Goal: Book appointment/travel/reservation

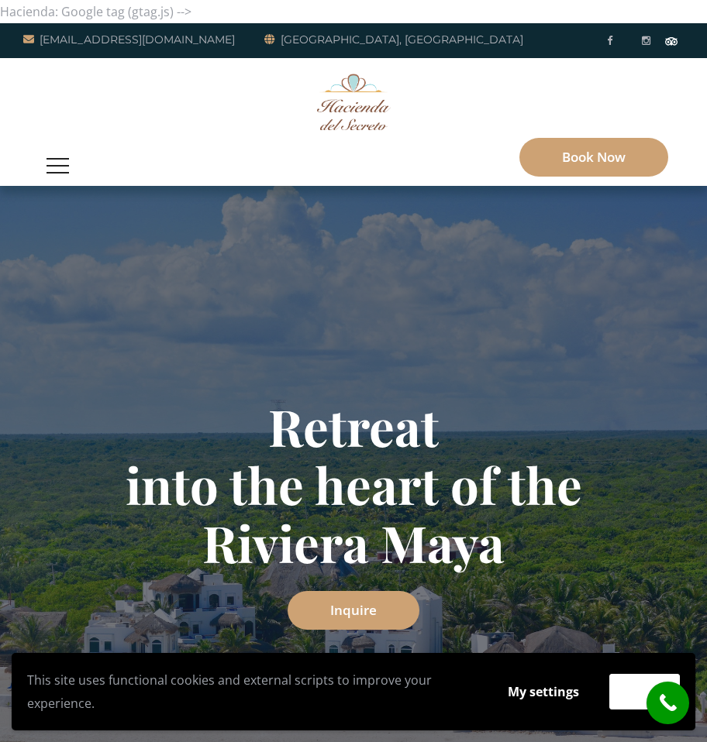
click at [65, 167] on button "button" at bounding box center [58, 166] width 38 height 40
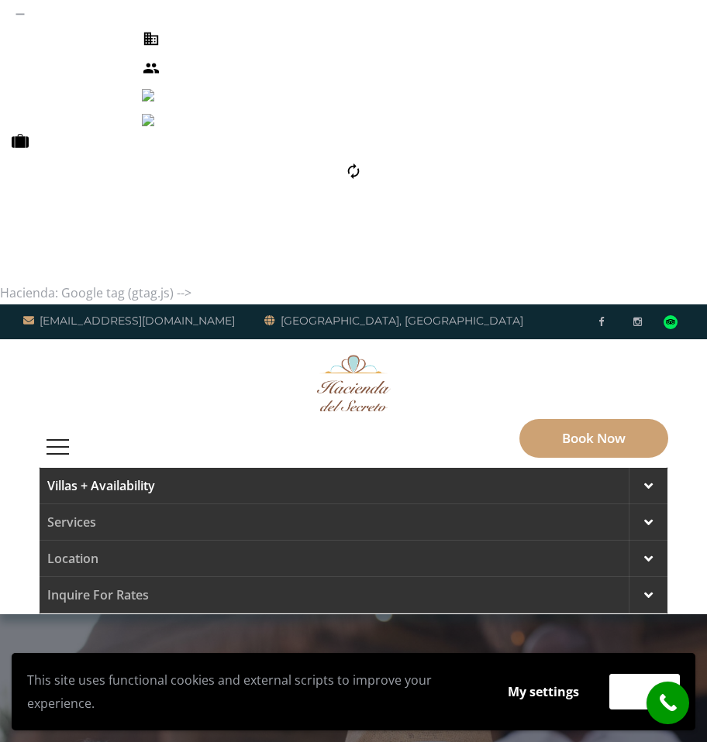
click at [236, 468] on link "Villas + Availability" at bounding box center [354, 486] width 628 height 36
click at [646, 588] on span at bounding box center [648, 595] width 9 height 14
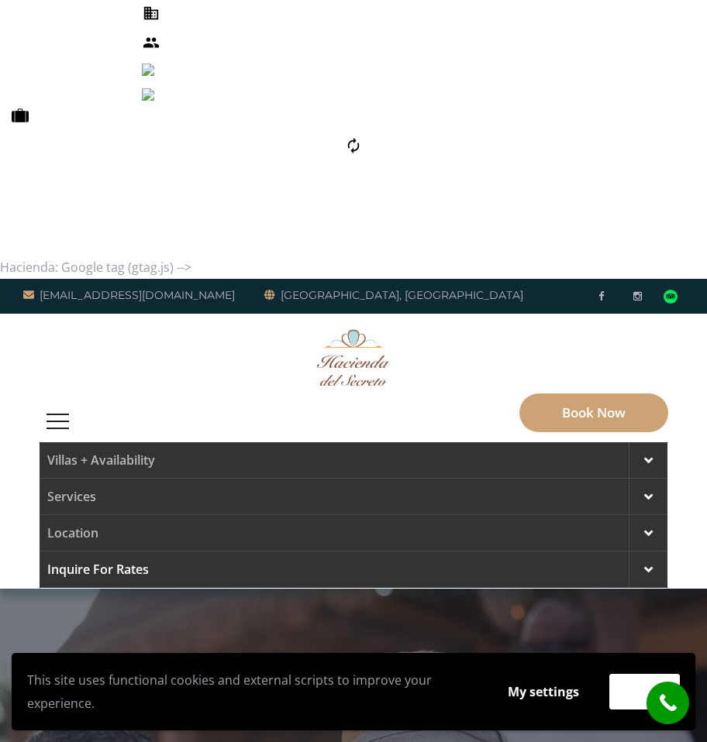
scroll to position [77, 0]
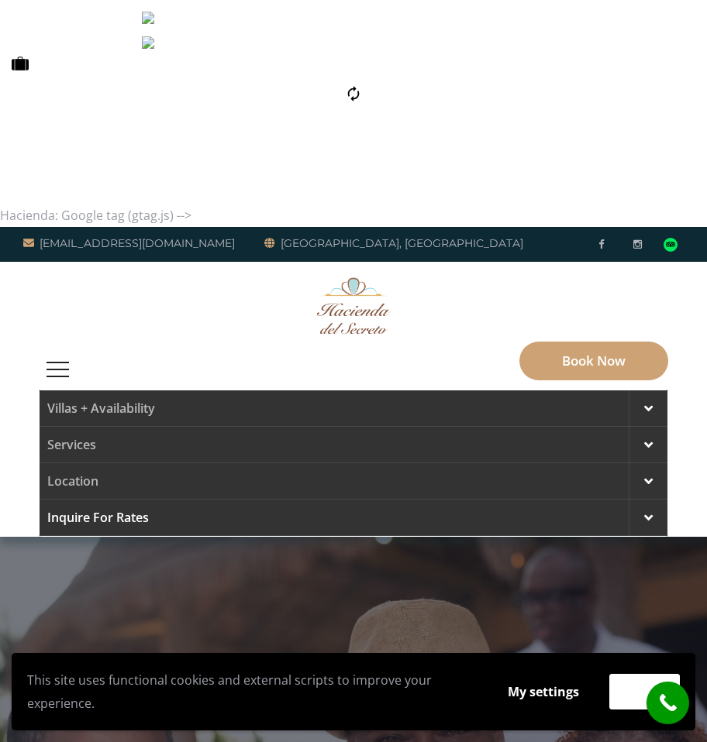
click at [636, 500] on div at bounding box center [647, 518] width 39 height 36
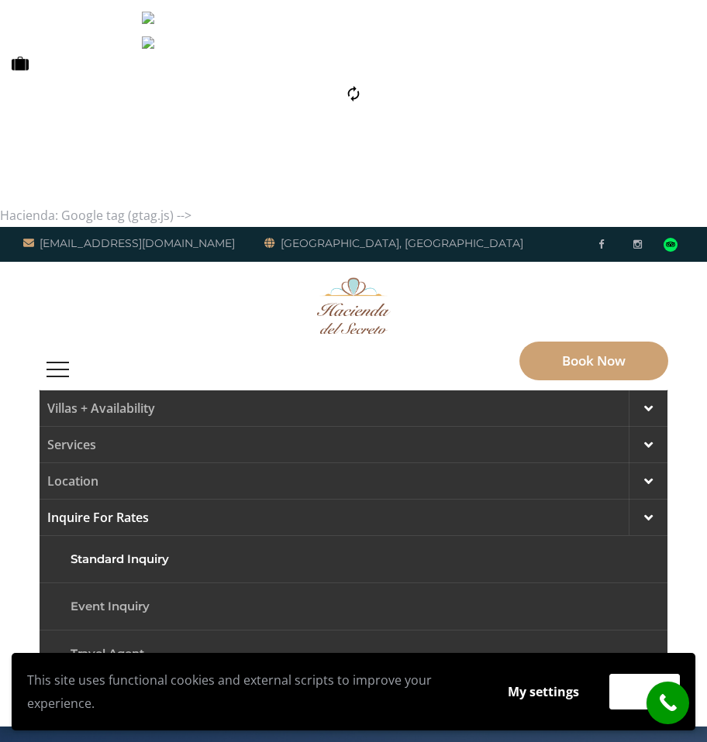
click at [143, 542] on link "Standard Inquiry" at bounding box center [353, 560] width 581 height 36
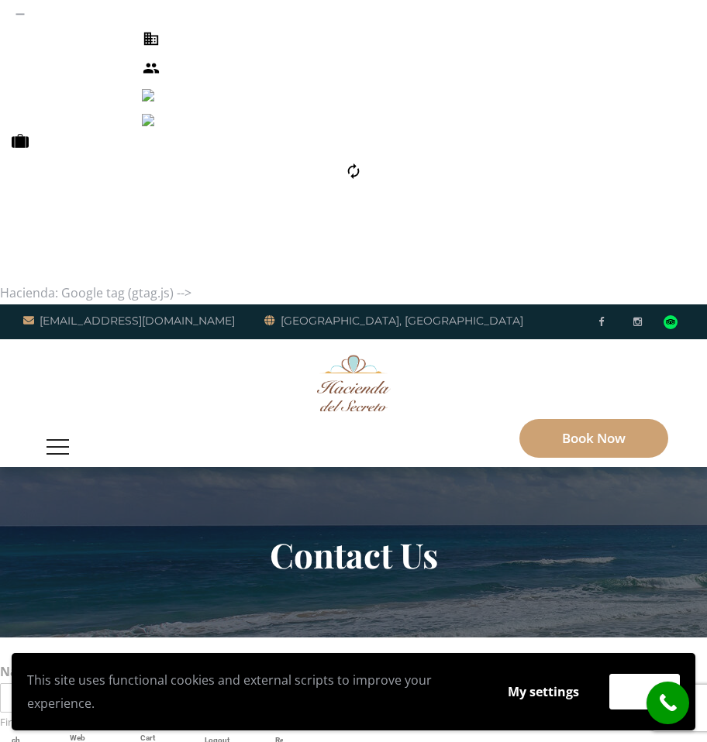
click at [65, 427] on button "button" at bounding box center [58, 447] width 38 height 40
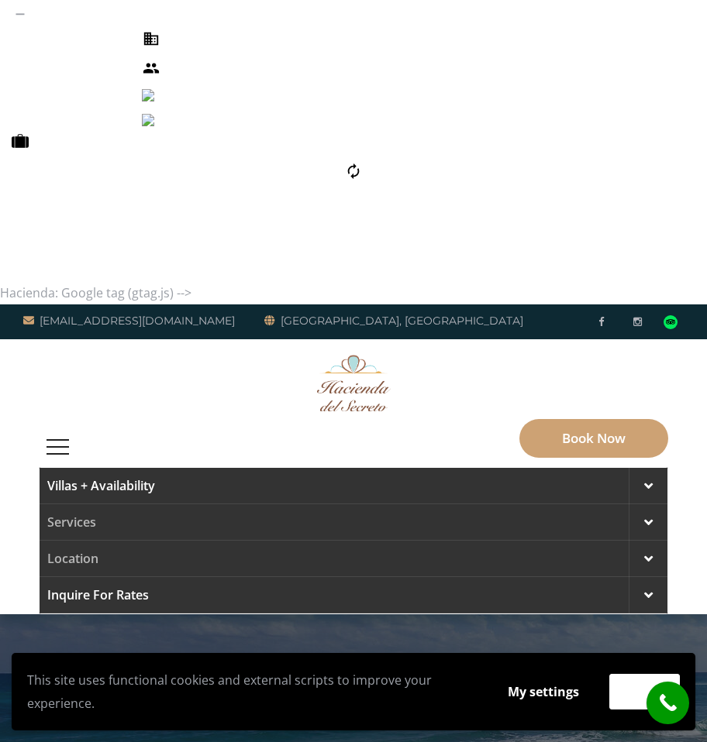
click at [78, 468] on link "Villas + Availability" at bounding box center [354, 486] width 628 height 36
click at [623, 468] on link "Villas + Availability" at bounding box center [354, 486] width 628 height 36
click at [641, 468] on div at bounding box center [647, 486] width 39 height 36
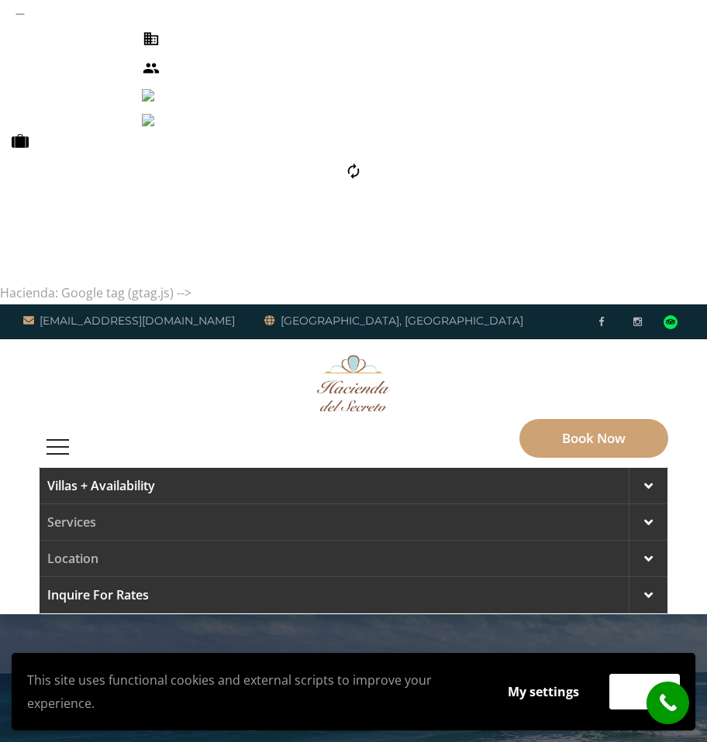
click at [641, 468] on div at bounding box center [647, 486] width 39 height 36
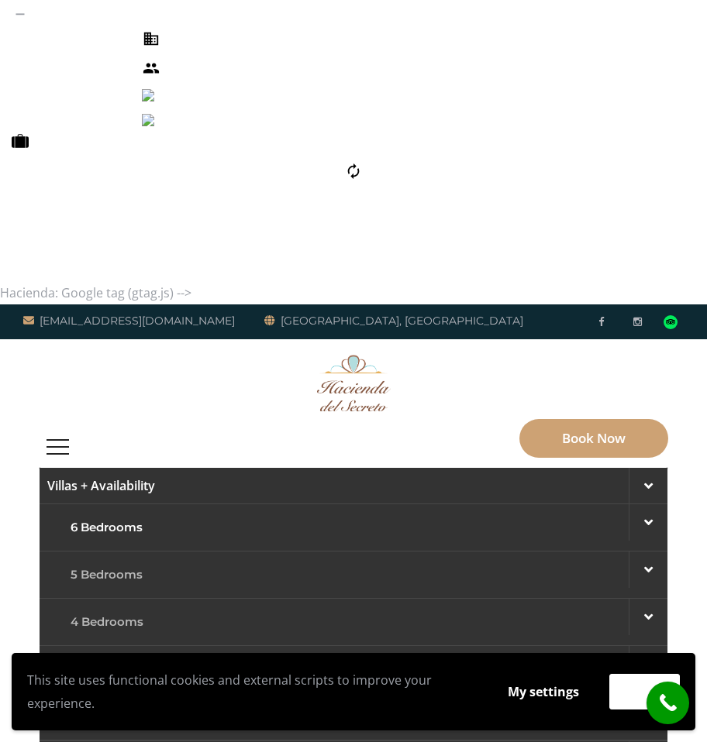
click at [126, 510] on link "6 Bedrooms" at bounding box center [353, 528] width 581 height 36
click at [130, 699] on link "1 Bedroom/Suites" at bounding box center [353, 717] width 581 height 36
click at [184, 699] on link "1 Bedroom/Suites" at bounding box center [353, 717] width 581 height 36
click at [65, 427] on button "button" at bounding box center [58, 447] width 38 height 40
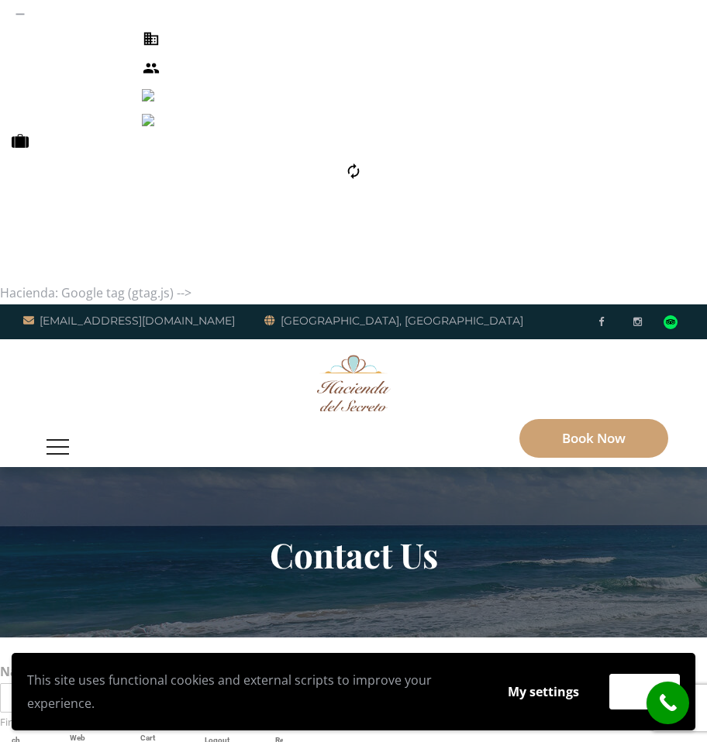
click at [343, 355] on img at bounding box center [354, 383] width 74 height 57
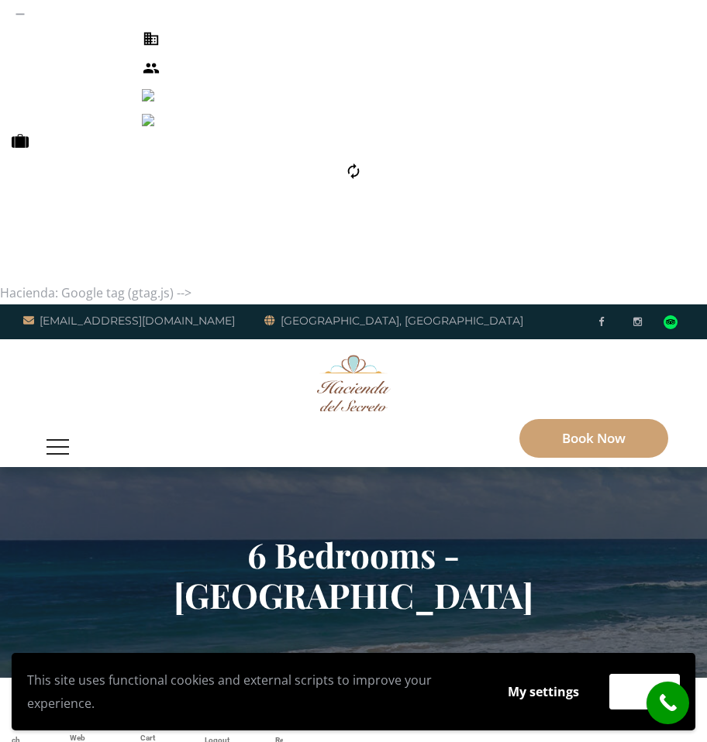
drag, startPoint x: 267, startPoint y: 318, endPoint x: 275, endPoint y: 325, distance: 11.5
click at [270, 535] on h2 "6 Bedrooms - Hacienda Del Secreto" at bounding box center [353, 575] width 535 height 81
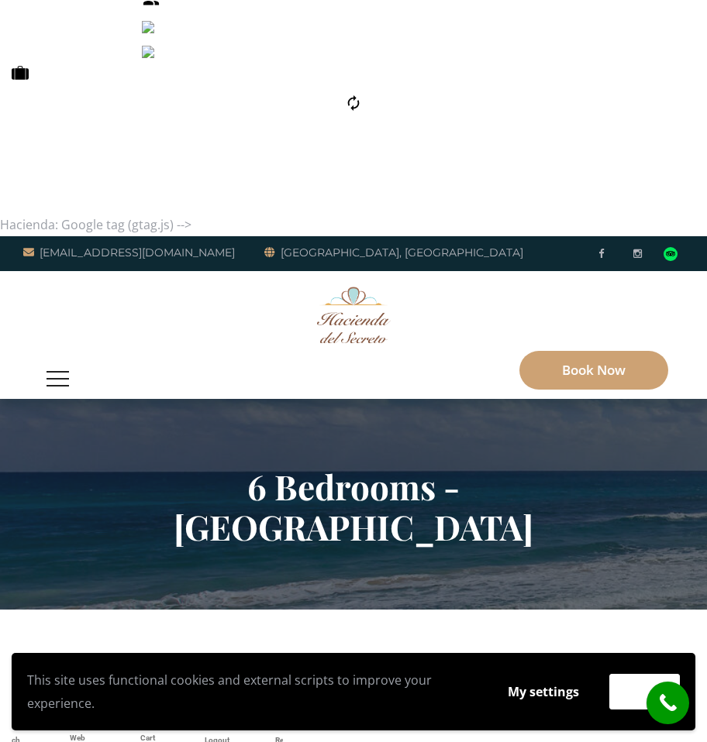
scroll to position [77, 0]
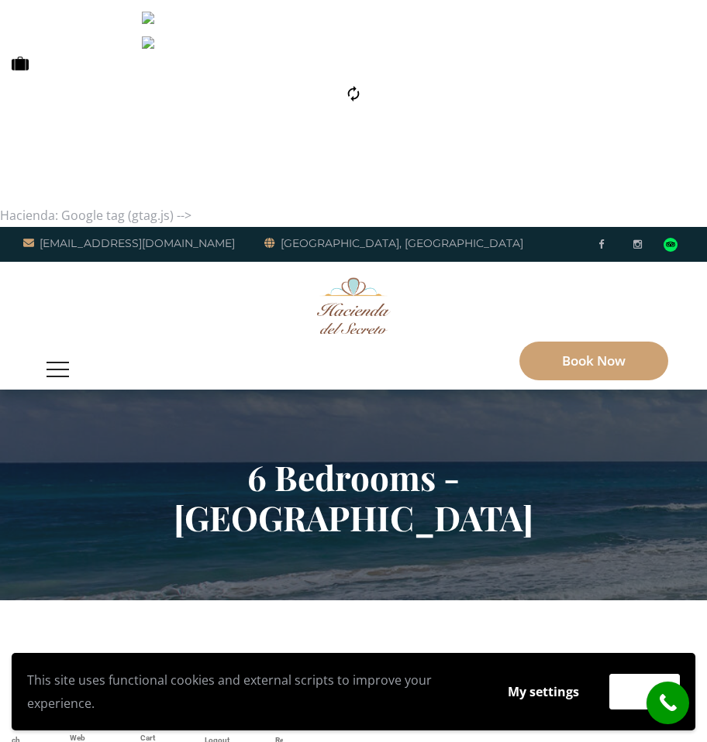
click at [588, 266] on figure at bounding box center [353, 306] width 629 height 80
click at [588, 342] on link "Book Now" at bounding box center [593, 361] width 149 height 39
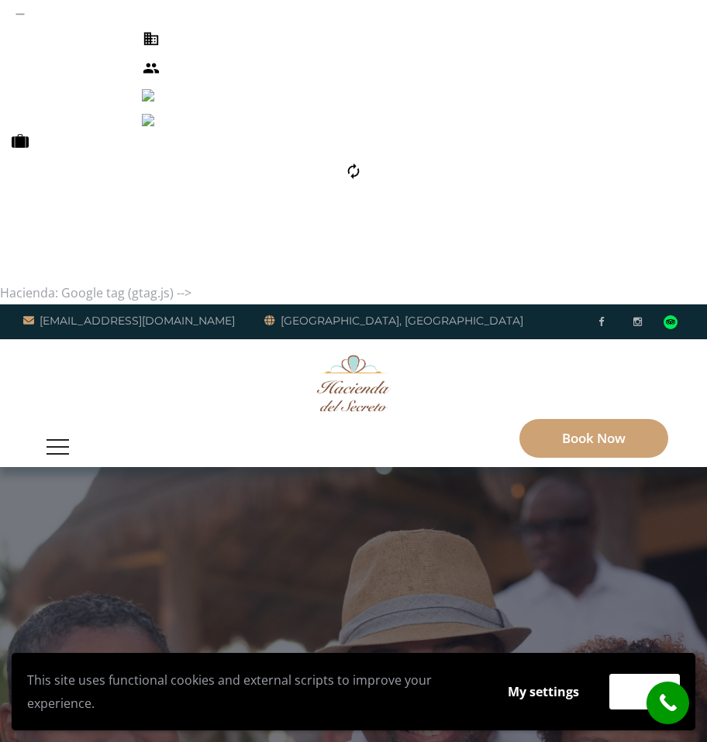
click at [70, 427] on button "button" at bounding box center [58, 447] width 38 height 40
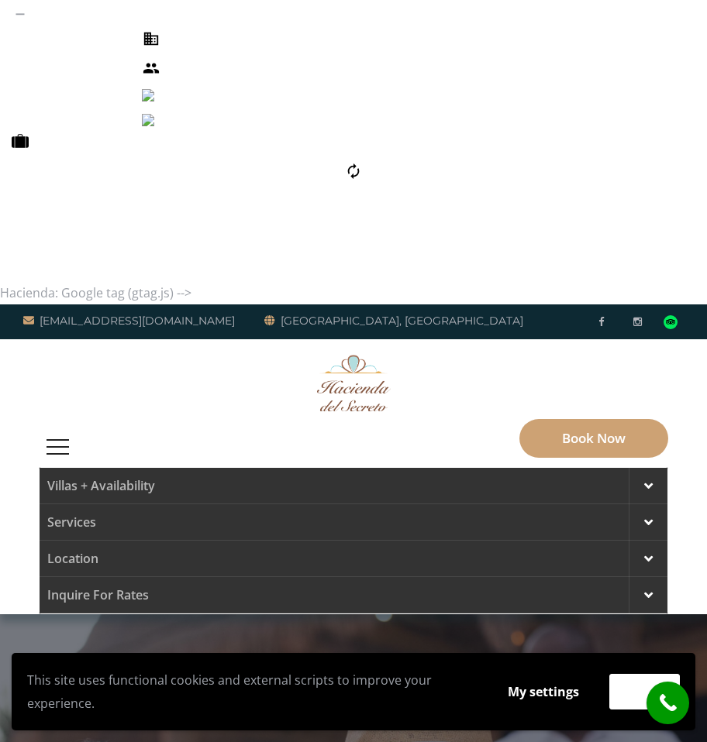
click at [202, 343] on figure at bounding box center [353, 383] width 629 height 80
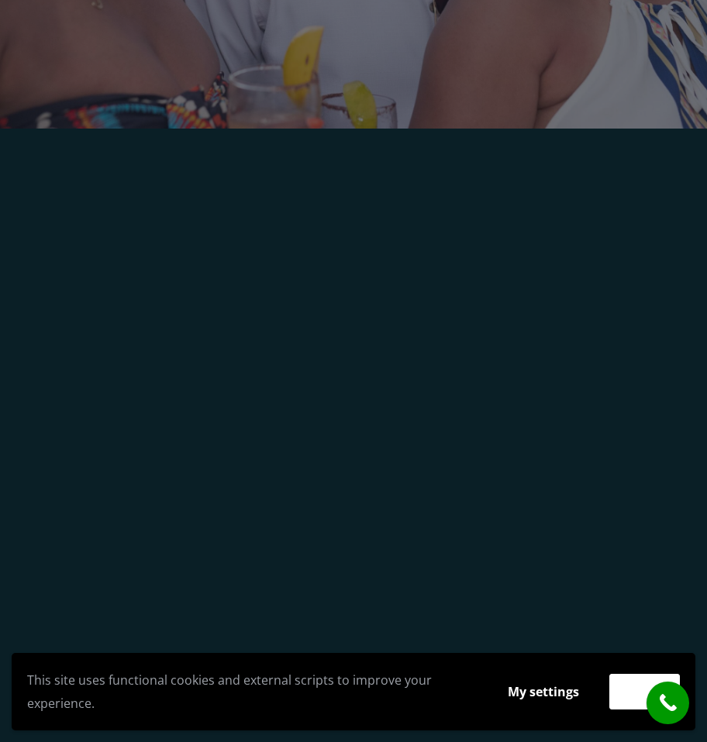
scroll to position [1085, 0]
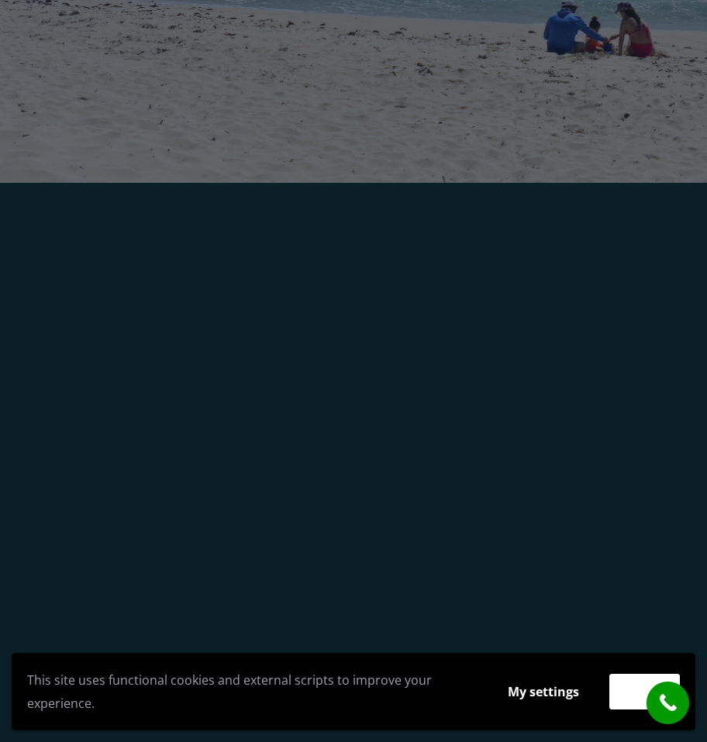
click at [198, 617] on link "Villa Canteena" at bounding box center [164, 630] width 132 height 27
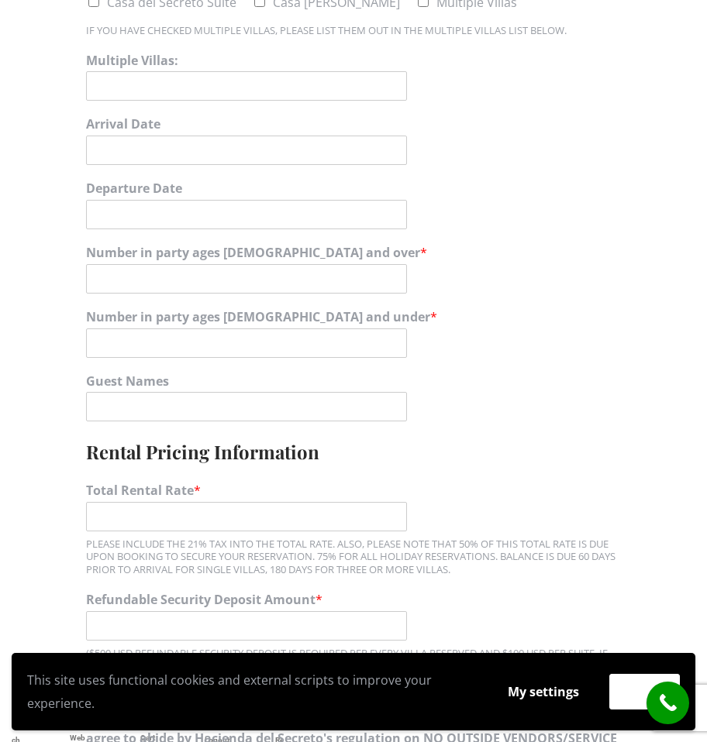
scroll to position [1240, 0]
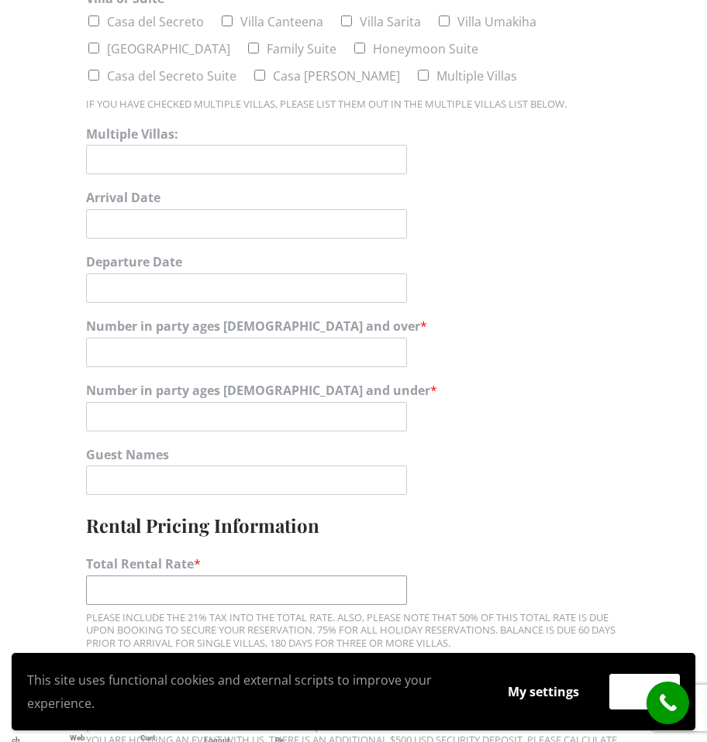
click at [277, 576] on input "Total Rental Rate *" at bounding box center [246, 590] width 321 height 29
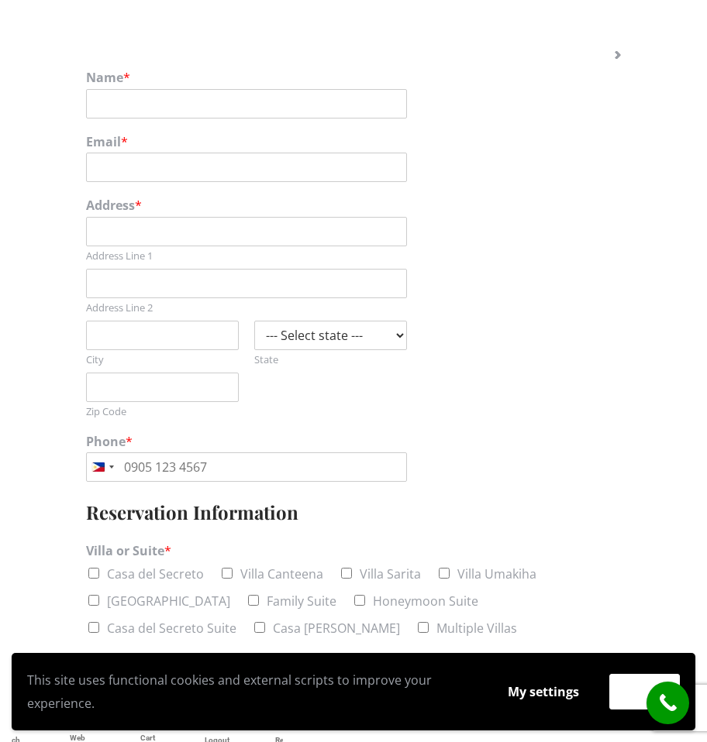
scroll to position [697, 0]
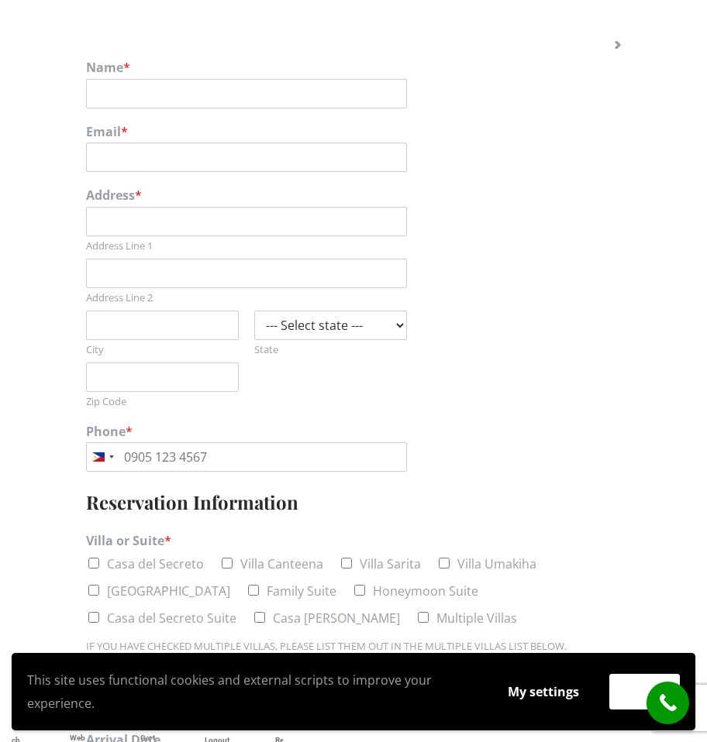
click at [159, 555] on label "Casa del Secreto" at bounding box center [155, 563] width 97 height 17
click at [99, 558] on input "Casa del Secreto" at bounding box center [93, 563] width 11 height 11
click at [159, 555] on label "Casa del Secreto" at bounding box center [155, 563] width 97 height 17
click at [99, 558] on input "Casa del Secreto" at bounding box center [93, 563] width 11 height 11
click at [105, 552] on li "Casa del Secreto" at bounding box center [145, 563] width 118 height 23
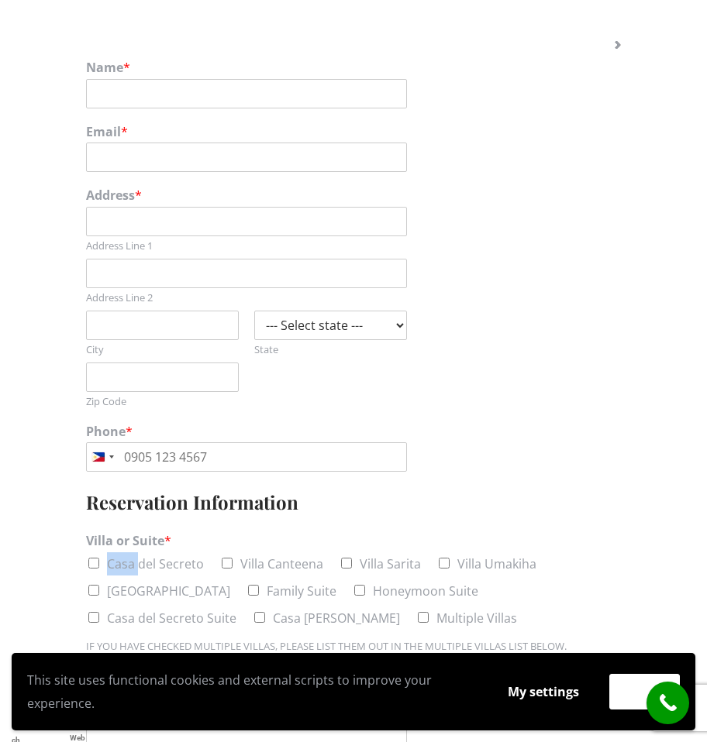
click at [105, 552] on li "Casa del Secreto" at bounding box center [145, 563] width 118 height 23
click at [97, 558] on input "Casa del Secreto" at bounding box center [93, 563] width 11 height 11
checkbox input "true"
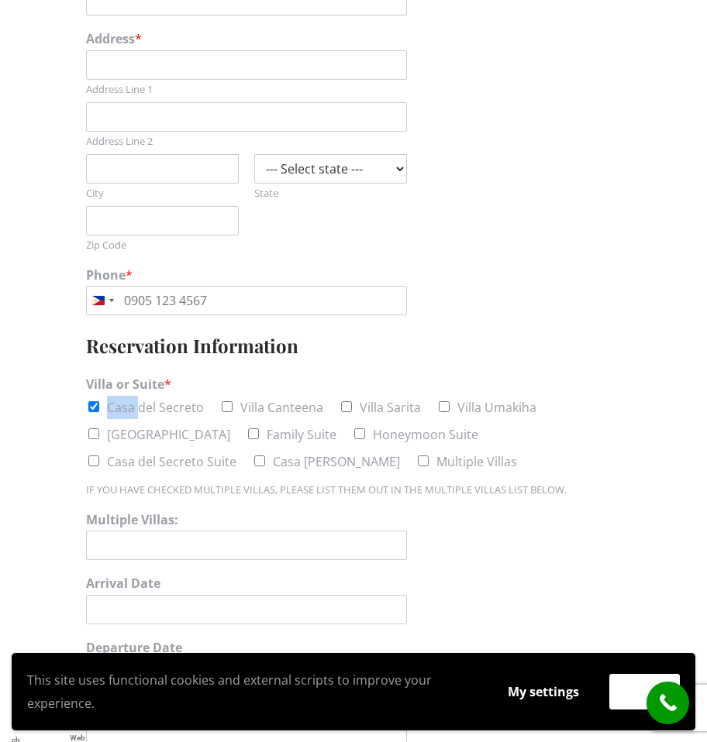
scroll to position [852, 0]
click at [394, 725] on input "-91" at bounding box center [246, 739] width 321 height 29
click at [304, 725] on input "-91" at bounding box center [246, 739] width 321 height 29
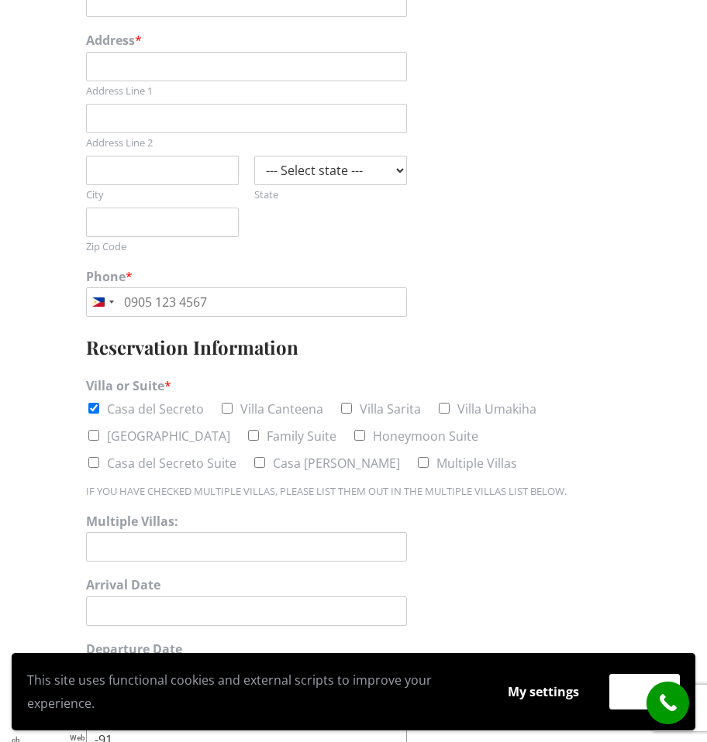
click at [304, 725] on input "-91" at bounding box center [246, 739] width 321 height 29
type input "0"
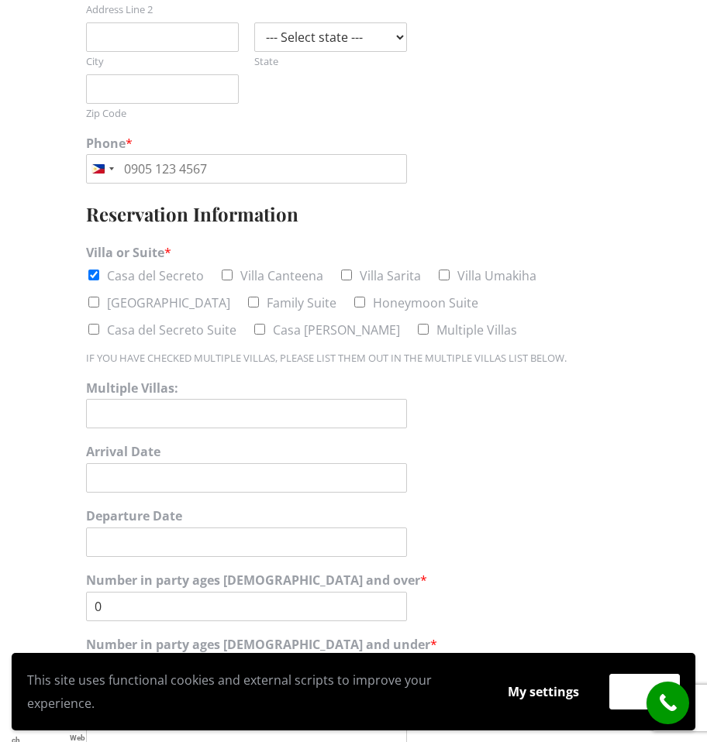
scroll to position [996, 0]
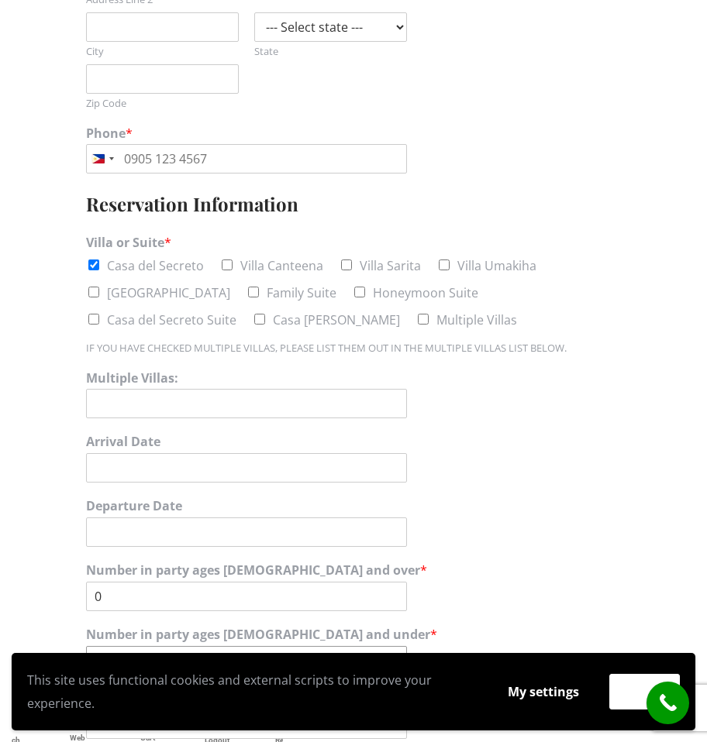
type input "-1"
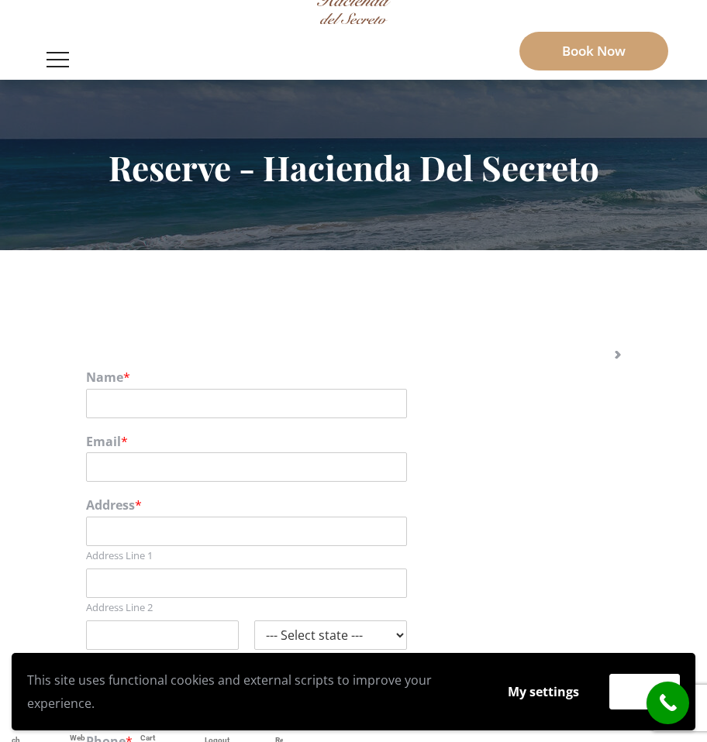
scroll to position [376, 0]
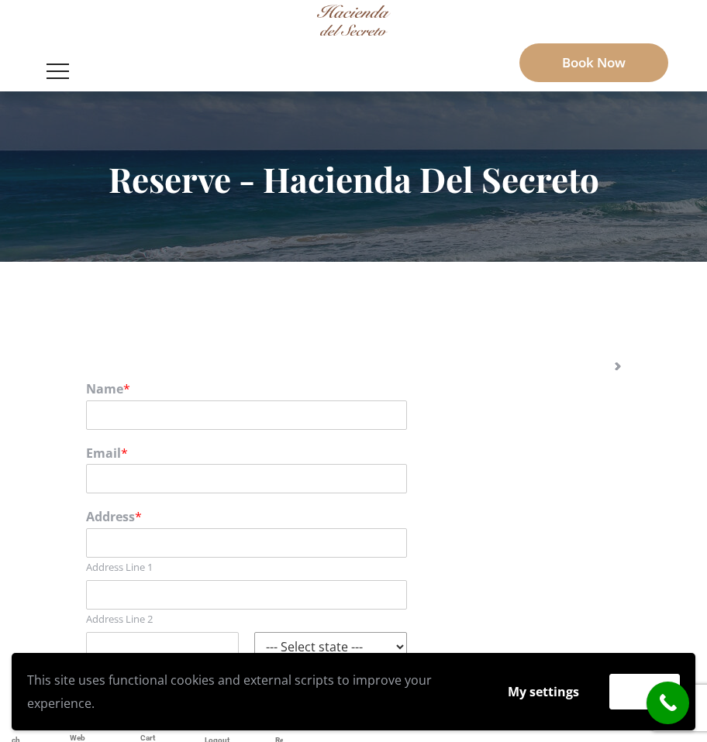
click at [316, 632] on select "--- Select state --- Alabama Alaska Arizona Arkansas California Colorado Connec…" at bounding box center [330, 646] width 153 height 29
click at [324, 665] on label "State" at bounding box center [330, 671] width 153 height 13
click at [324, 632] on select "--- Select state --- Alabama Alaska Arizona Arkansas California Colorado Connec…" at bounding box center [330, 646] width 153 height 29
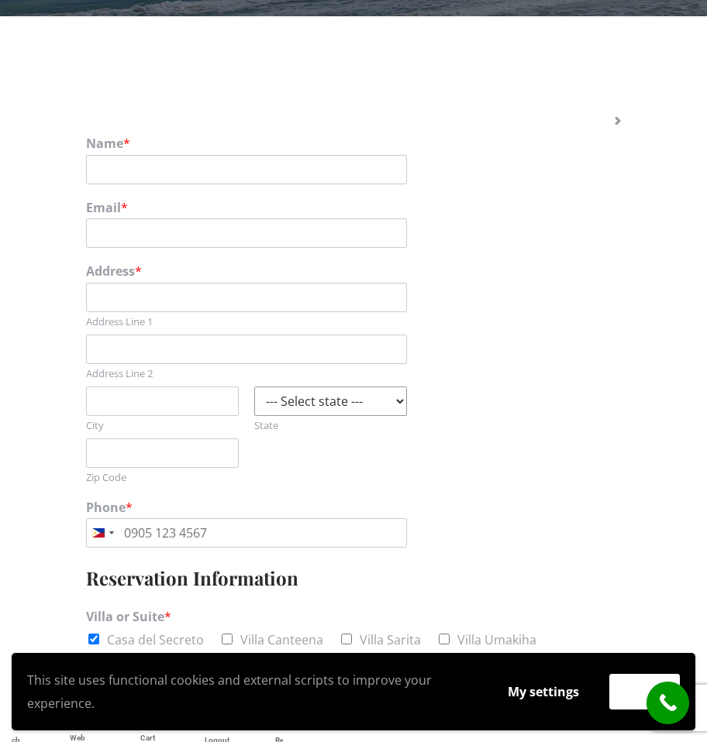
scroll to position [686, 0]
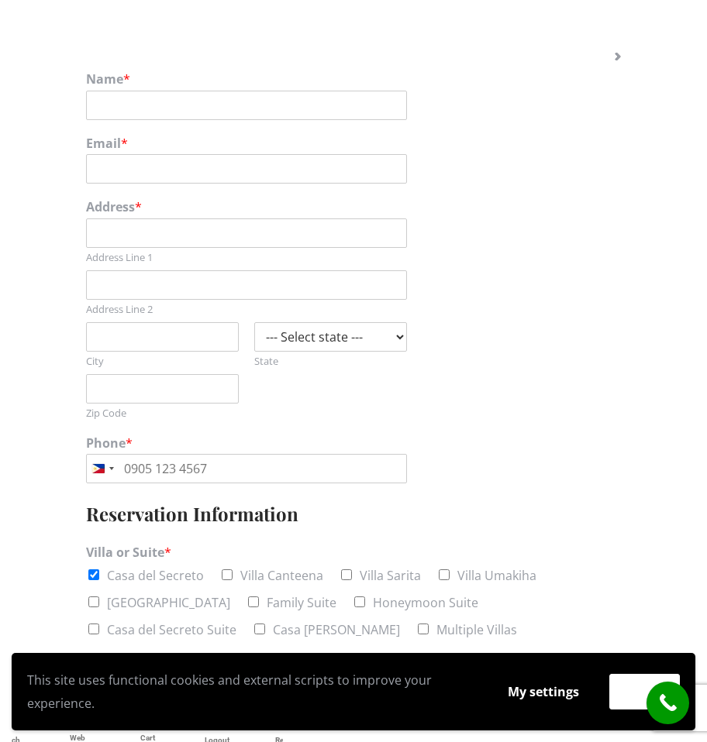
click at [360, 699] on input "Multiple Villas:" at bounding box center [246, 713] width 321 height 29
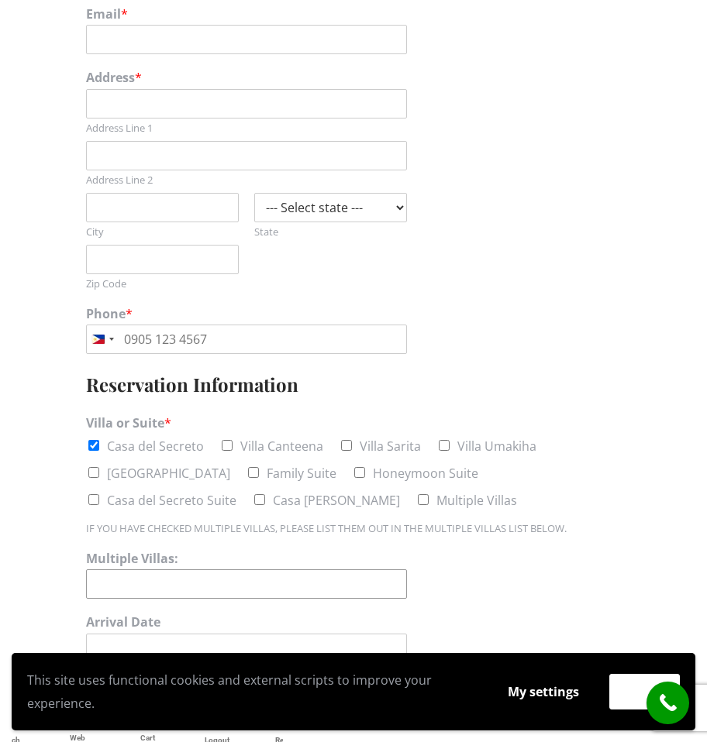
scroll to position [841, 0]
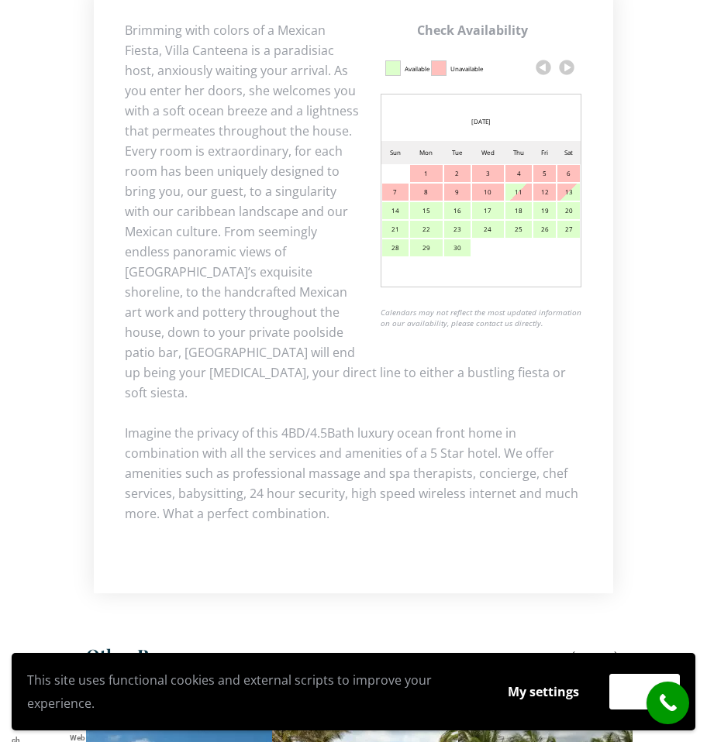
scroll to position [775, 0]
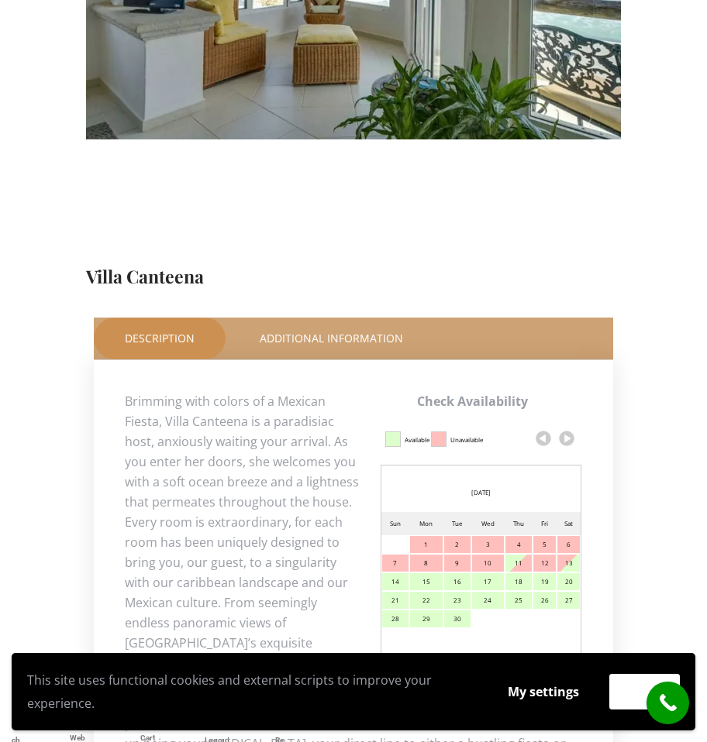
click at [441, 573] on div "15" at bounding box center [426, 581] width 33 height 17
click at [429, 573] on div "15" at bounding box center [426, 581] width 33 height 17
click at [428, 610] on div "29" at bounding box center [426, 618] width 33 height 17
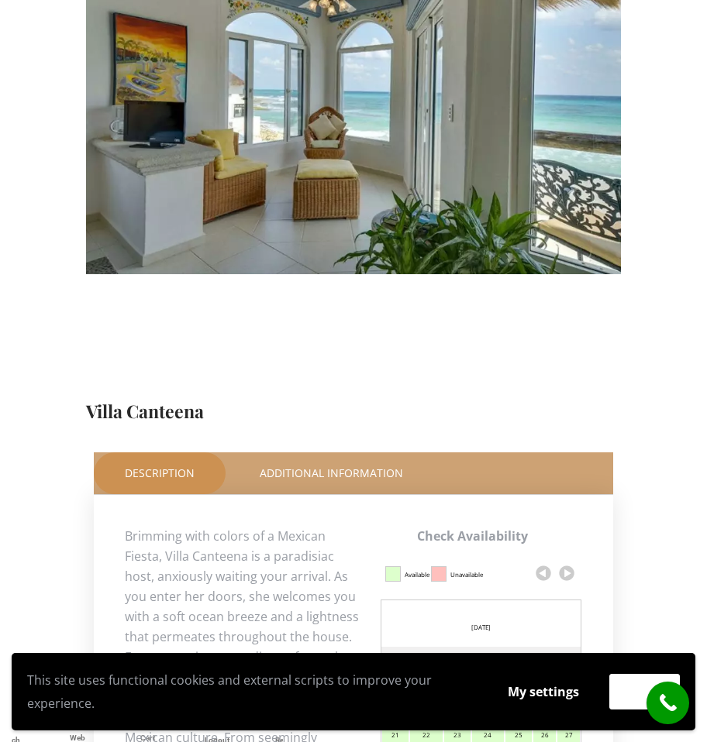
scroll to position [620, 0]
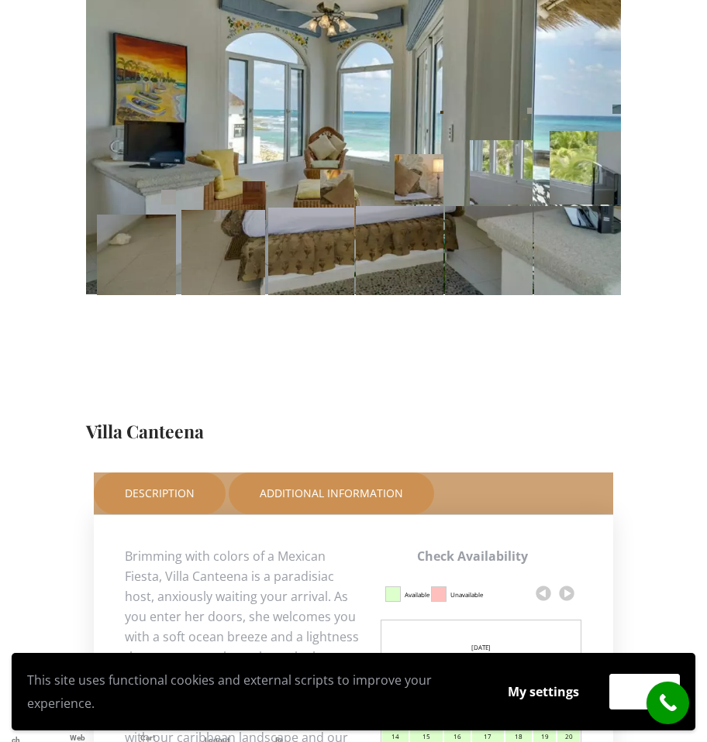
click at [377, 473] on link "Additional Information" at bounding box center [331, 494] width 205 height 42
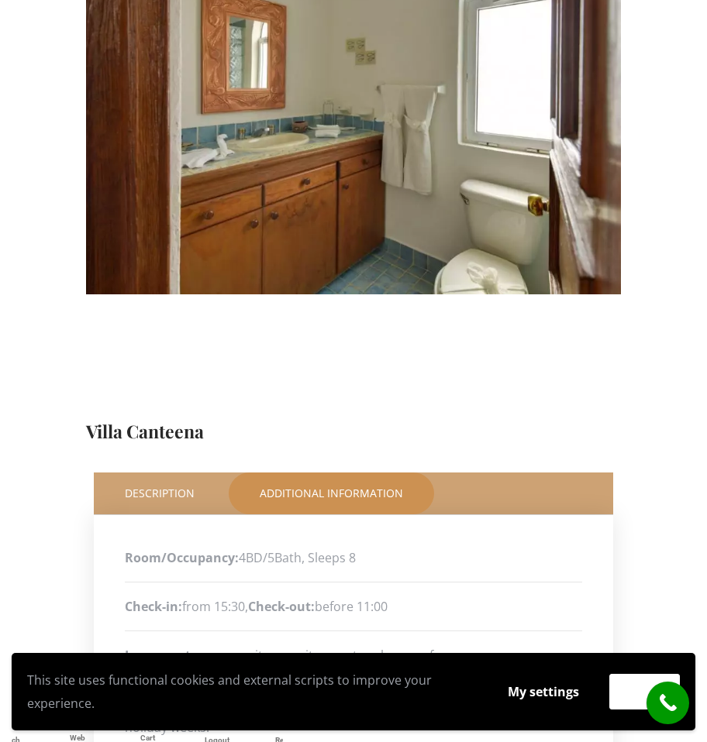
scroll to position [1085, 0]
